Goal: Transaction & Acquisition: Purchase product/service

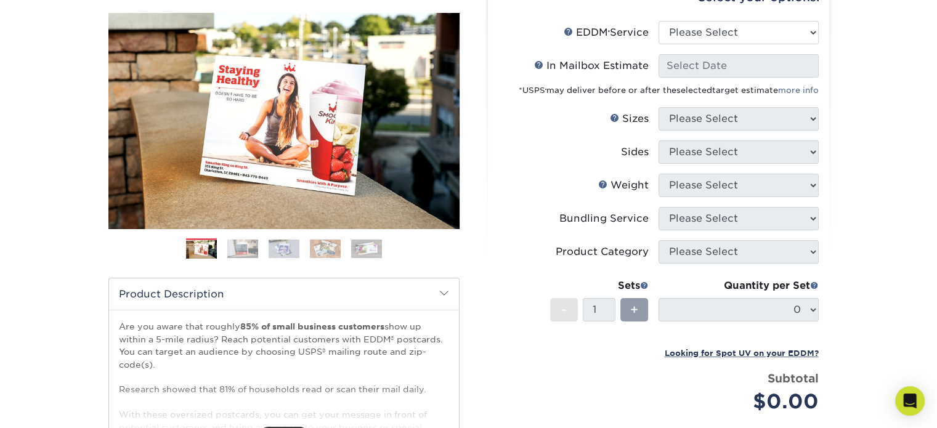
scroll to position [62, 0]
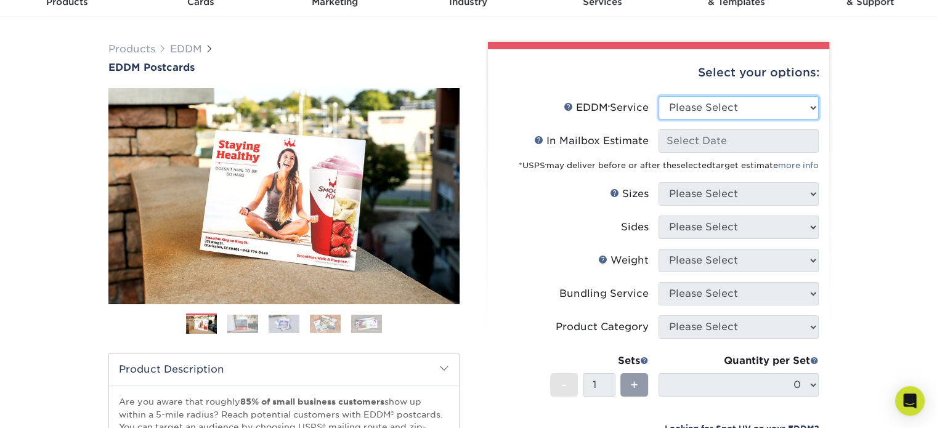
click at [710, 99] on select "Please Select Full Service Print Only" at bounding box center [739, 107] width 160 height 23
select select "full_service"
click at [659, 96] on select "Please Select Full Service Print Only" at bounding box center [739, 107] width 160 height 23
select select "-1"
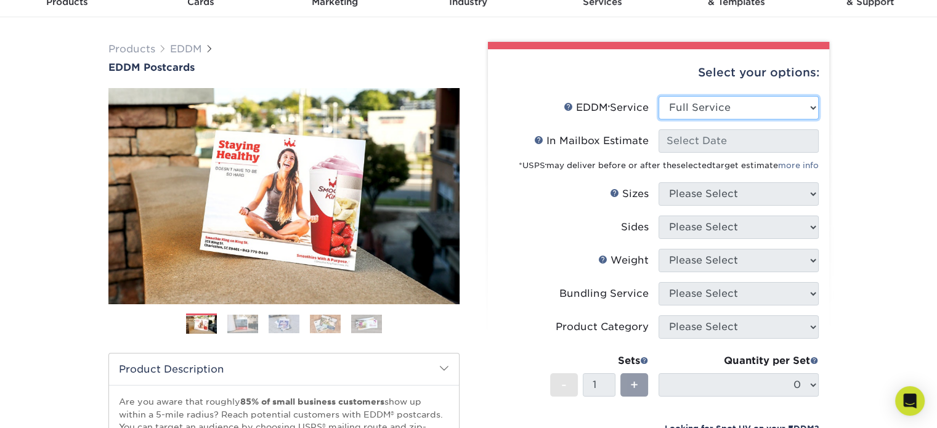
select select "-1"
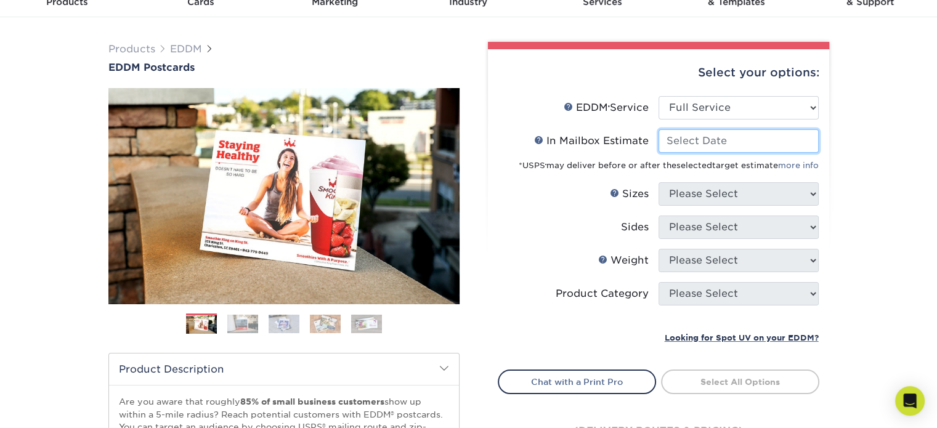
click at [707, 135] on input "In Mailbox Estimate Help In Mailbox Estimate" at bounding box center [739, 140] width 160 height 23
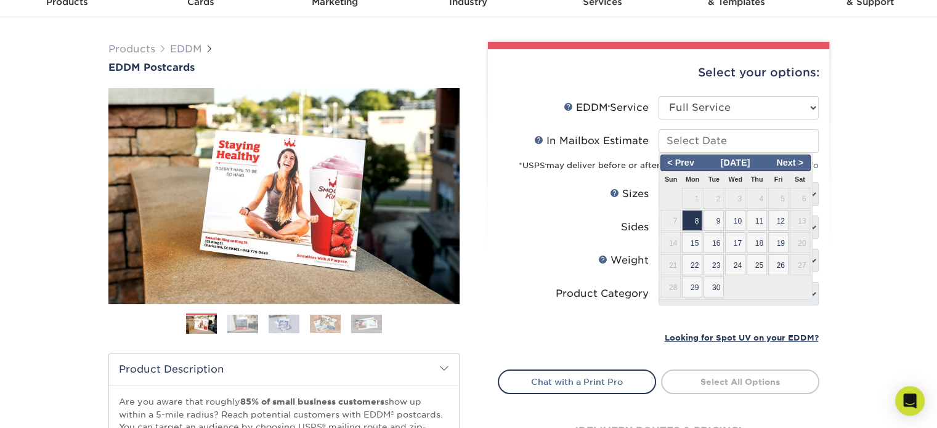
click at [747, 258] on span "25" at bounding box center [757, 264] width 20 height 21
type input "[DATE]"
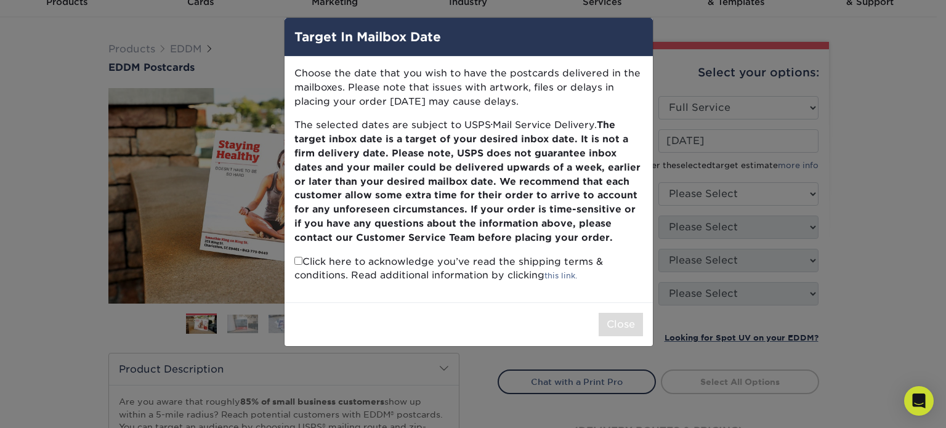
click at [272, 268] on div "Target In Mailbox Date Choose the date that you wish to have the postcards deli…" at bounding box center [473, 214] width 946 height 428
click at [296, 259] on input "checkbox" at bounding box center [298, 261] width 8 height 8
checkbox input "true"
click at [609, 320] on button "Close" at bounding box center [621, 324] width 44 height 23
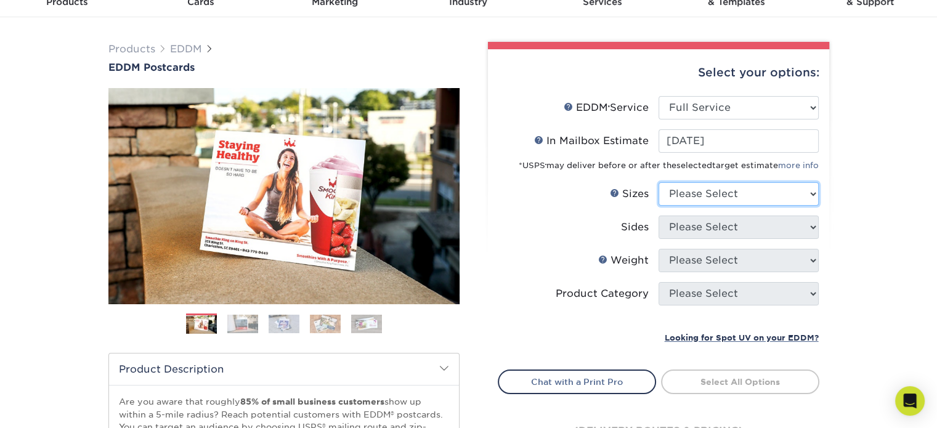
click at [712, 195] on select "Please Select 4.5" x 12" 6" x 12" 6.5" x 8" 6.5" x 9" 6.5" x 12" 7" x 8.5" 8" x…" at bounding box center [739, 193] width 160 height 23
select select "6.50x9.00"
click at [659, 182] on select "Please Select 4.5" x 12" 6" x 12" 6.5" x 8" 6.5" x 9" 6.5" x 12" 7" x 8.5" 8" x…" at bounding box center [739, 193] width 160 height 23
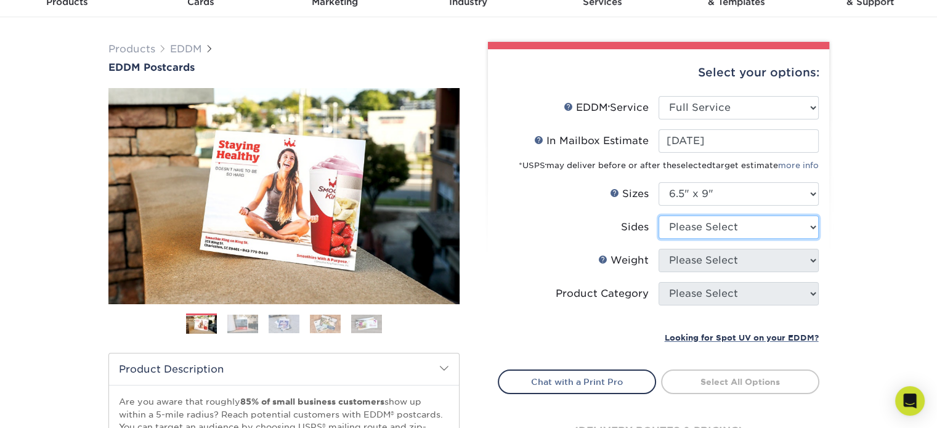
click at [700, 230] on select "Please Select Print Both Sides Print Front Only" at bounding box center [739, 227] width 160 height 23
select select "13abbda7-1d64-4f25-8bb2-c179b224825d"
click at [659, 216] on select "Please Select Print Both Sides Print Front Only" at bounding box center [739, 227] width 160 height 23
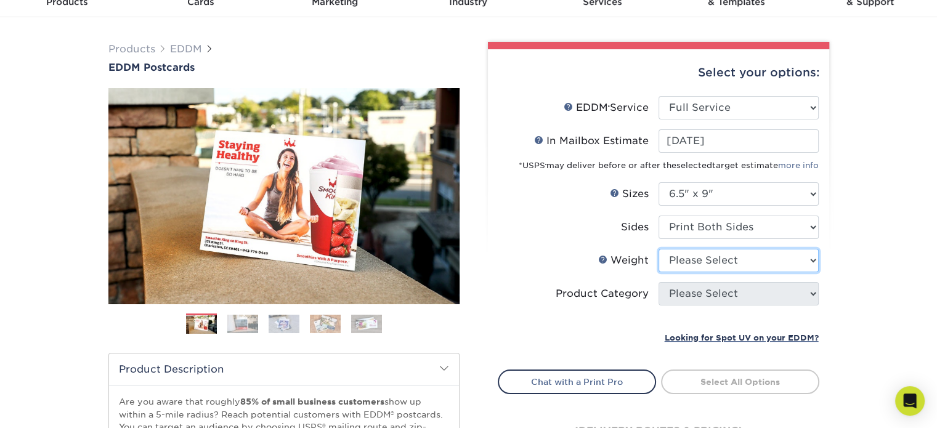
click at [683, 251] on select "Please Select 16PT 14PT" at bounding box center [739, 260] width 160 height 23
click at [659, 249] on select "Please Select 16PT 14PT" at bounding box center [739, 260] width 160 height 23
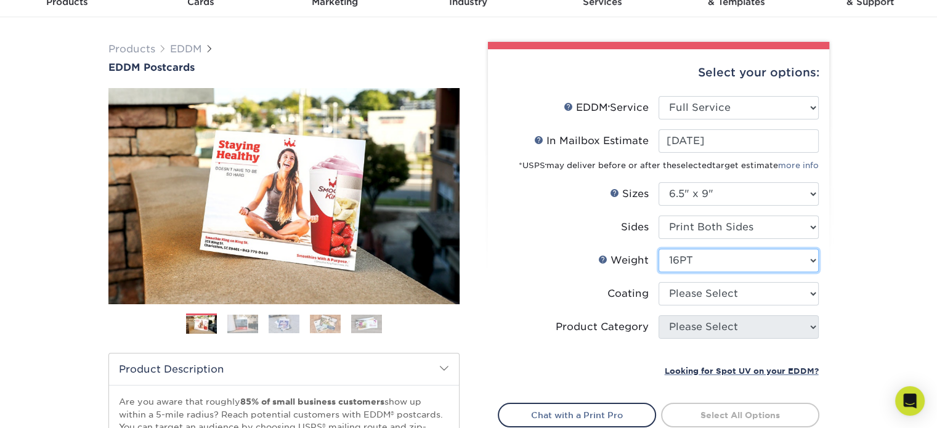
click at [699, 263] on select "Please Select 16PT 14PT" at bounding box center [739, 260] width 160 height 23
select select "14PT"
click at [659, 249] on select "Please Select 16PT 14PT" at bounding box center [739, 260] width 160 height 23
click at [707, 291] on select at bounding box center [739, 293] width 160 height 23
select select "121bb7b5-3b4d-429f-bd8d-bbf80e953313"
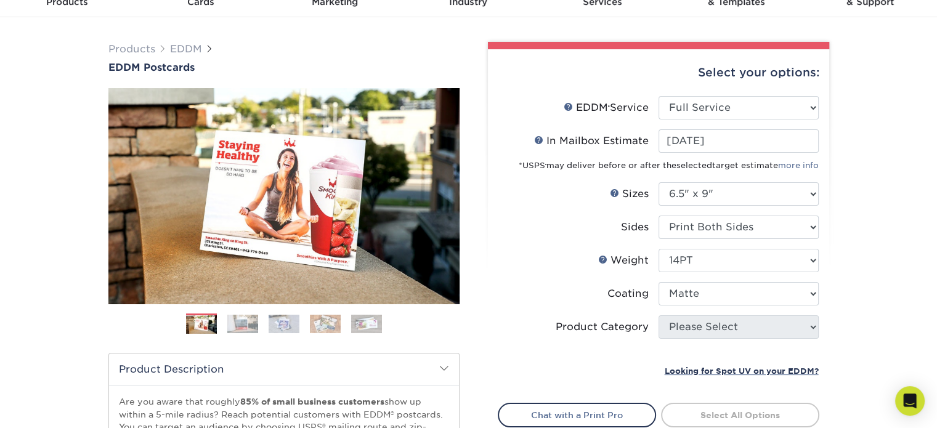
click at [659, 282] on select at bounding box center [739, 293] width 160 height 23
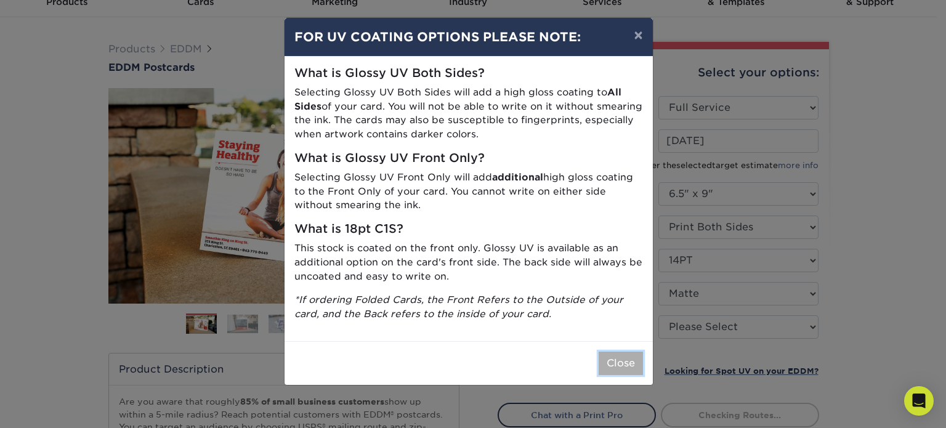
click at [631, 357] on button "Close" at bounding box center [621, 363] width 44 height 23
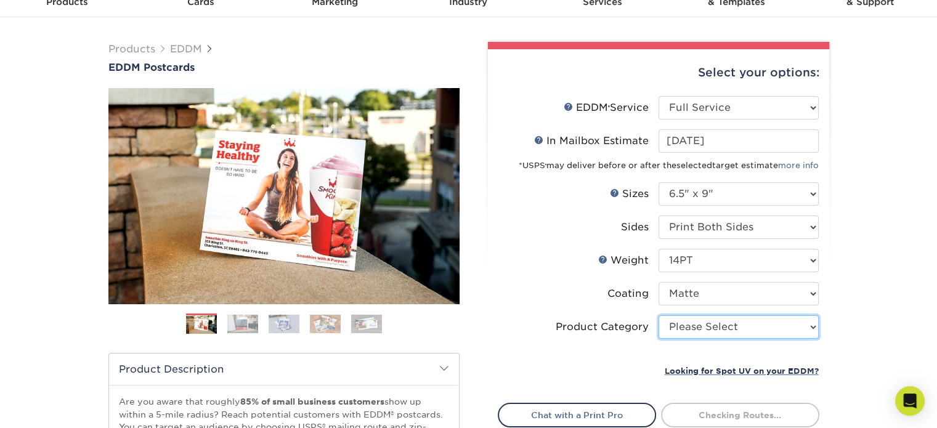
click at [712, 327] on select "Please Select Postcards" at bounding box center [739, 326] width 160 height 23
select select "9b7272e0-d6c8-4c3c-8e97-d3a1bcdab858"
click at [659, 315] on select "Please Select Postcards" at bounding box center [739, 326] width 160 height 23
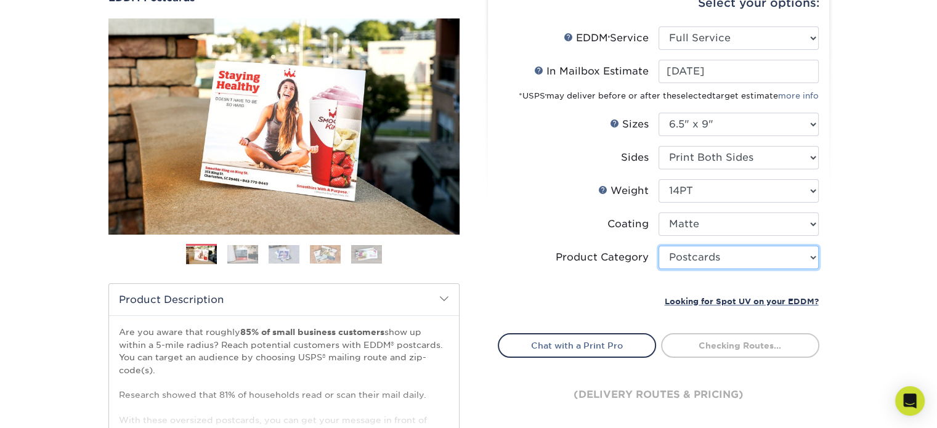
scroll to position [185, 0]
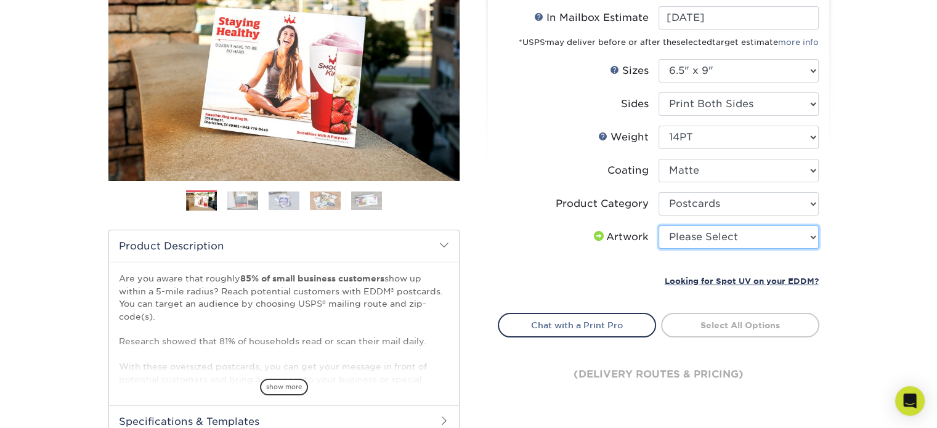
click at [715, 241] on select "Please Select I will upload files I need a design - $150" at bounding box center [739, 236] width 160 height 23
select select "upload"
click at [659, 225] on select "Please Select I will upload files I need a design - $150" at bounding box center [739, 236] width 160 height 23
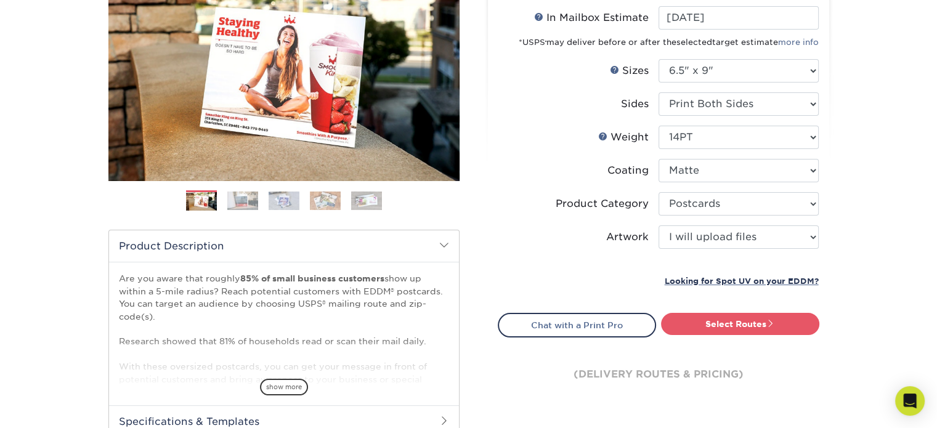
click at [736, 326] on link "Select Routes" at bounding box center [740, 324] width 158 height 22
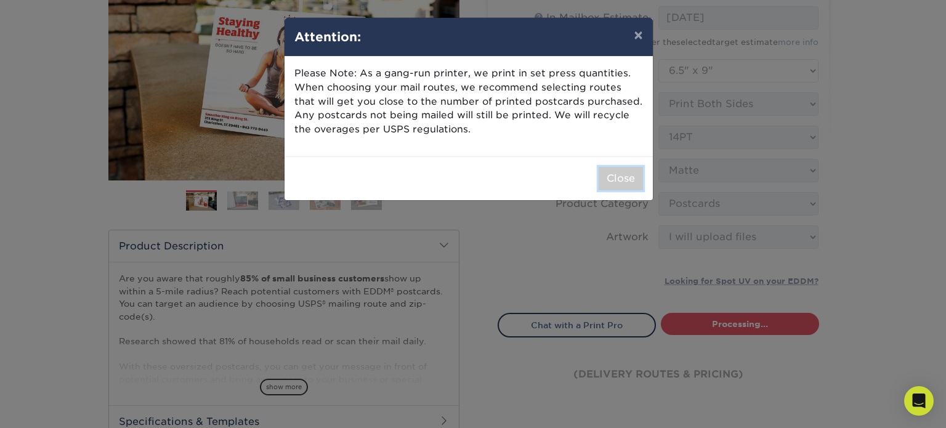
click at [623, 176] on button "Close" at bounding box center [621, 178] width 44 height 23
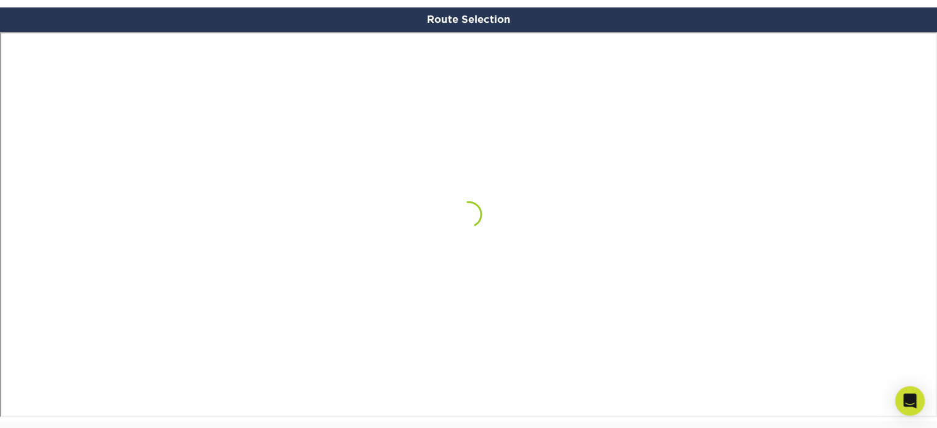
scroll to position [717, 0]
